Goal: Entertainment & Leisure: Consume media (video, audio)

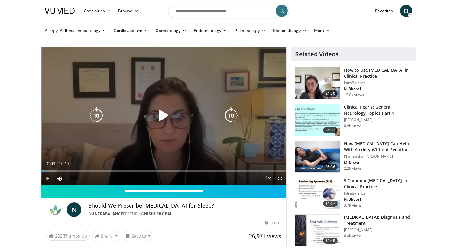
click at [163, 115] on icon "Video Player" at bounding box center [163, 115] width 17 height 17
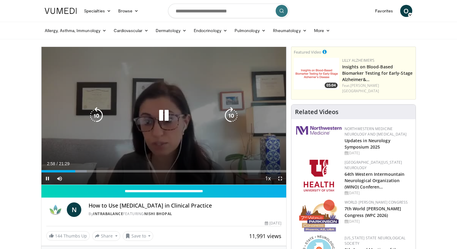
click at [166, 119] on icon "Video Player" at bounding box center [163, 115] width 17 height 17
